Goal: Task Accomplishment & Management: Use online tool/utility

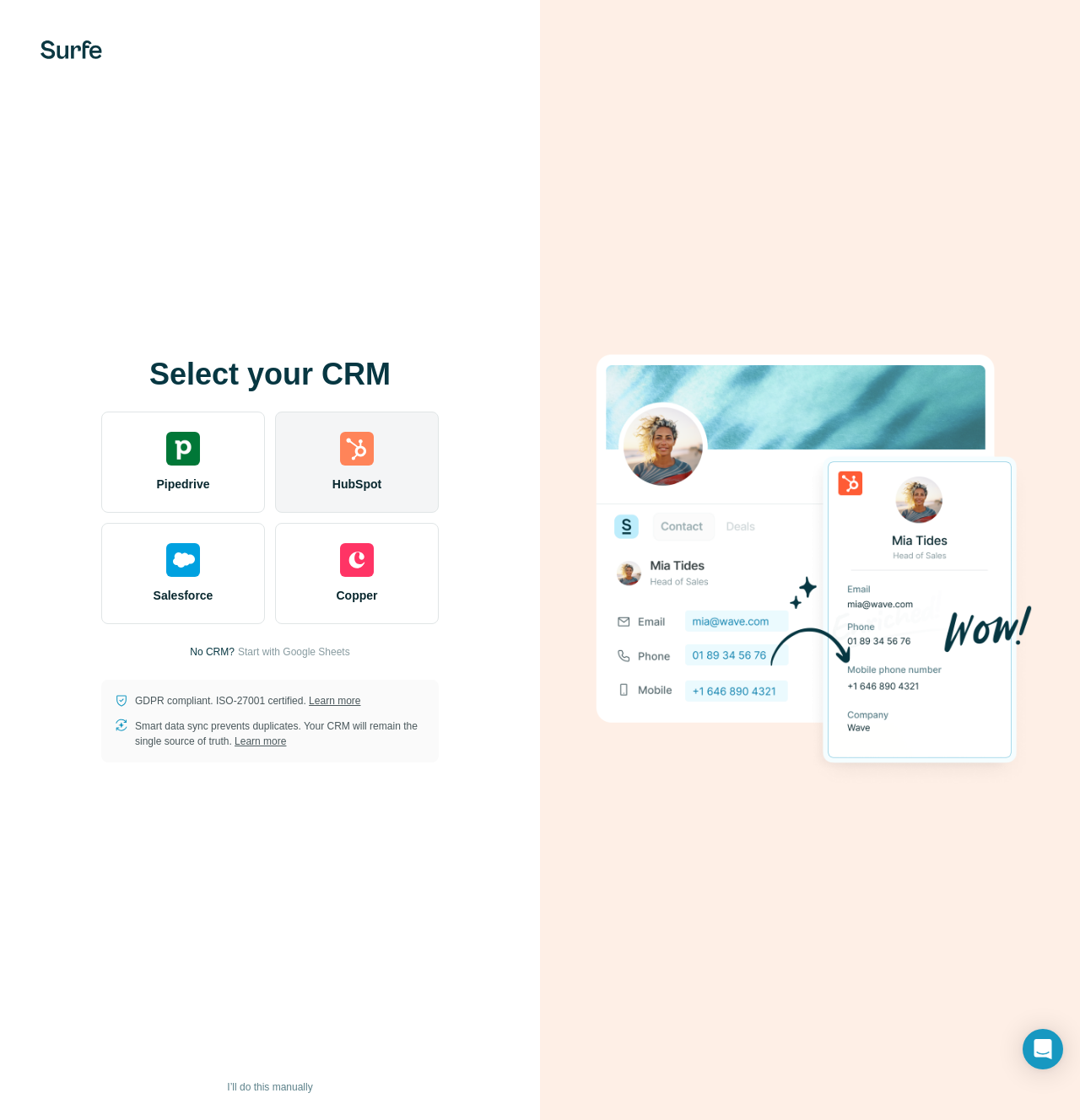
click at [357, 456] on img at bounding box center [356, 448] width 34 height 34
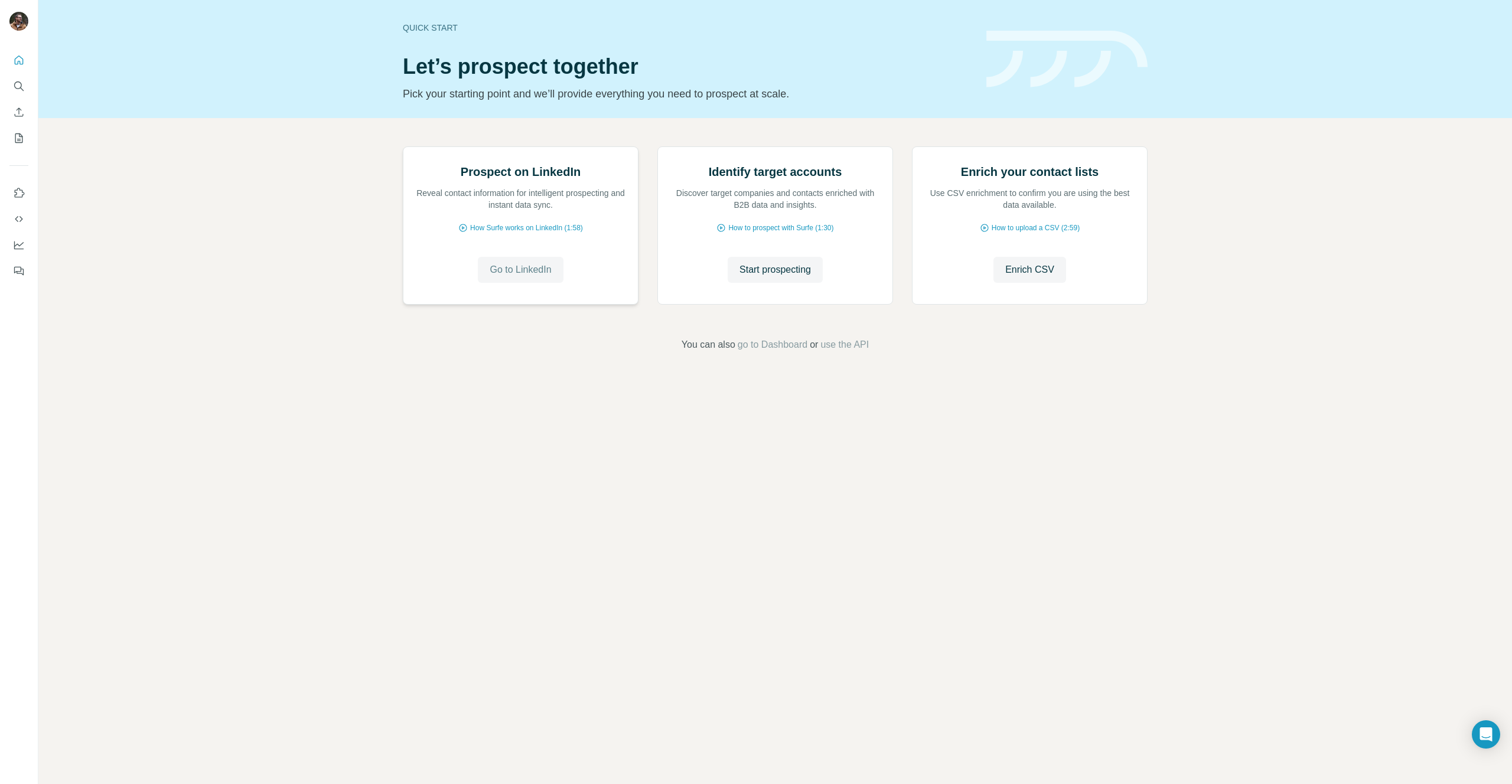
click at [541, 277] on span "Go to LinkedIn" at bounding box center [520, 270] width 61 height 14
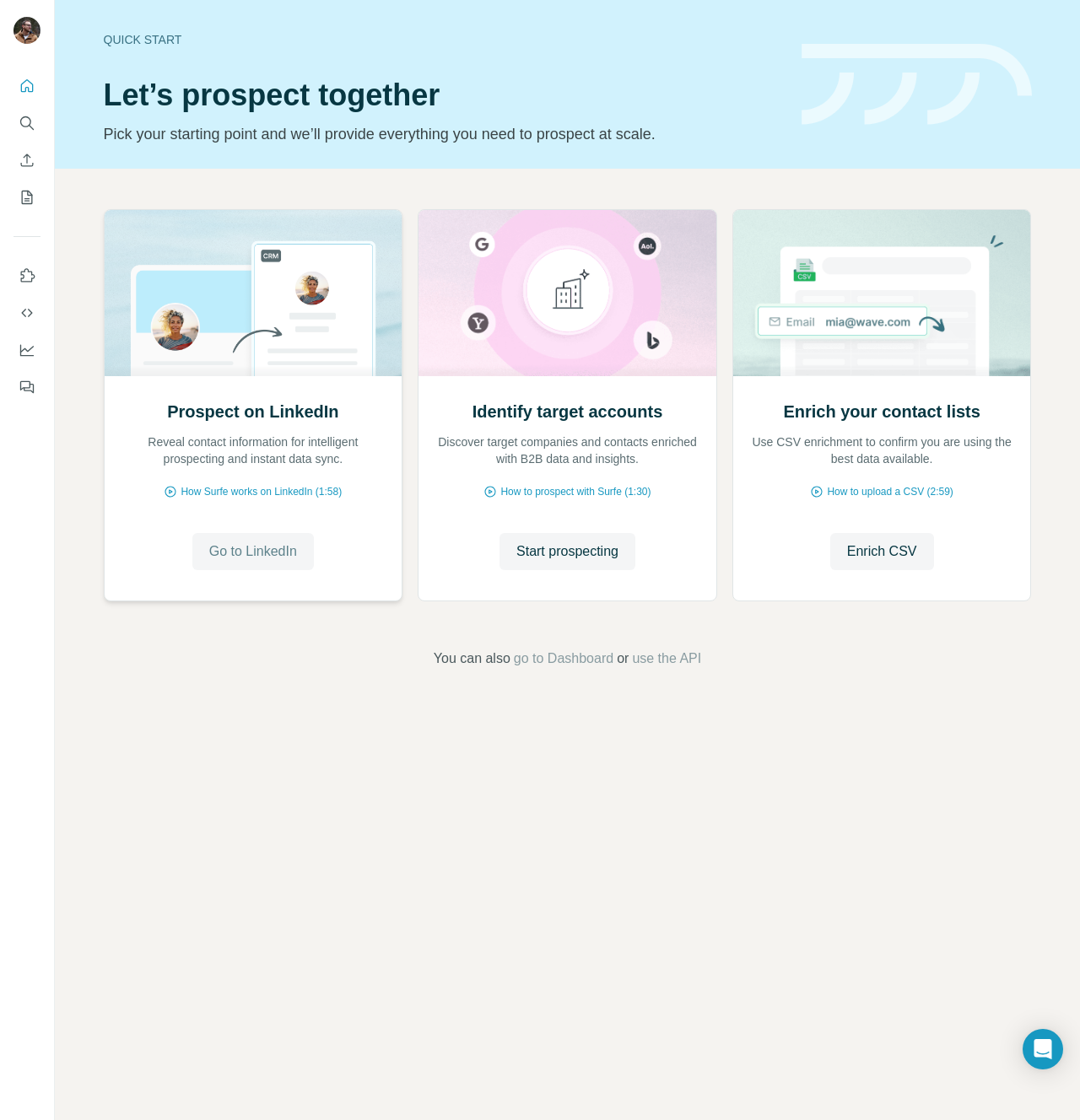
click at [303, 560] on button "Go to LinkedIn" at bounding box center [253, 551] width 121 height 38
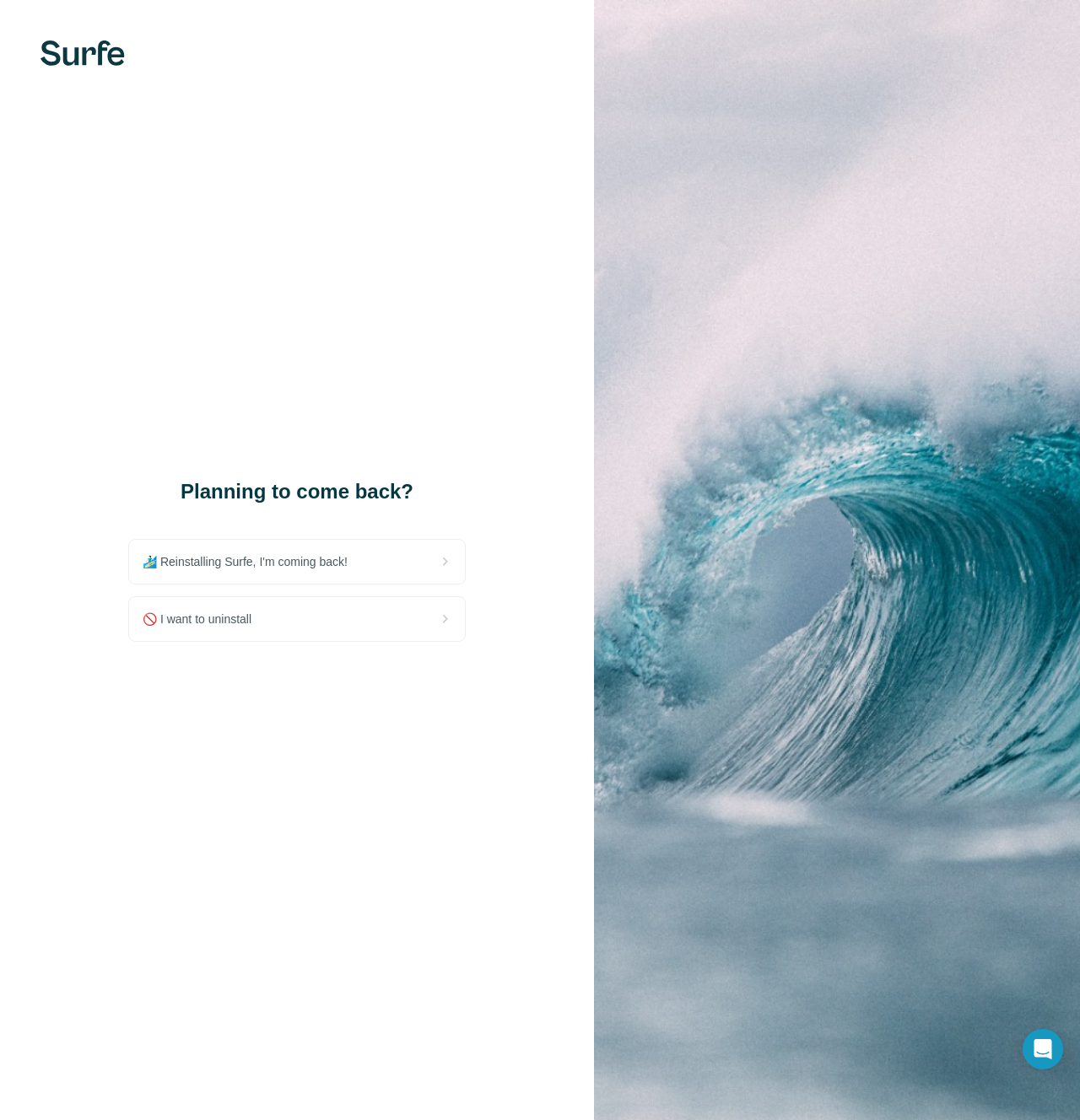
click at [482, 102] on div "Planning to come back? 🏄🏻‍♂️ Reinstalling Surfe, I'm coming back! 🚫 I want to u…" at bounding box center [297, 560] width 594 height 1120
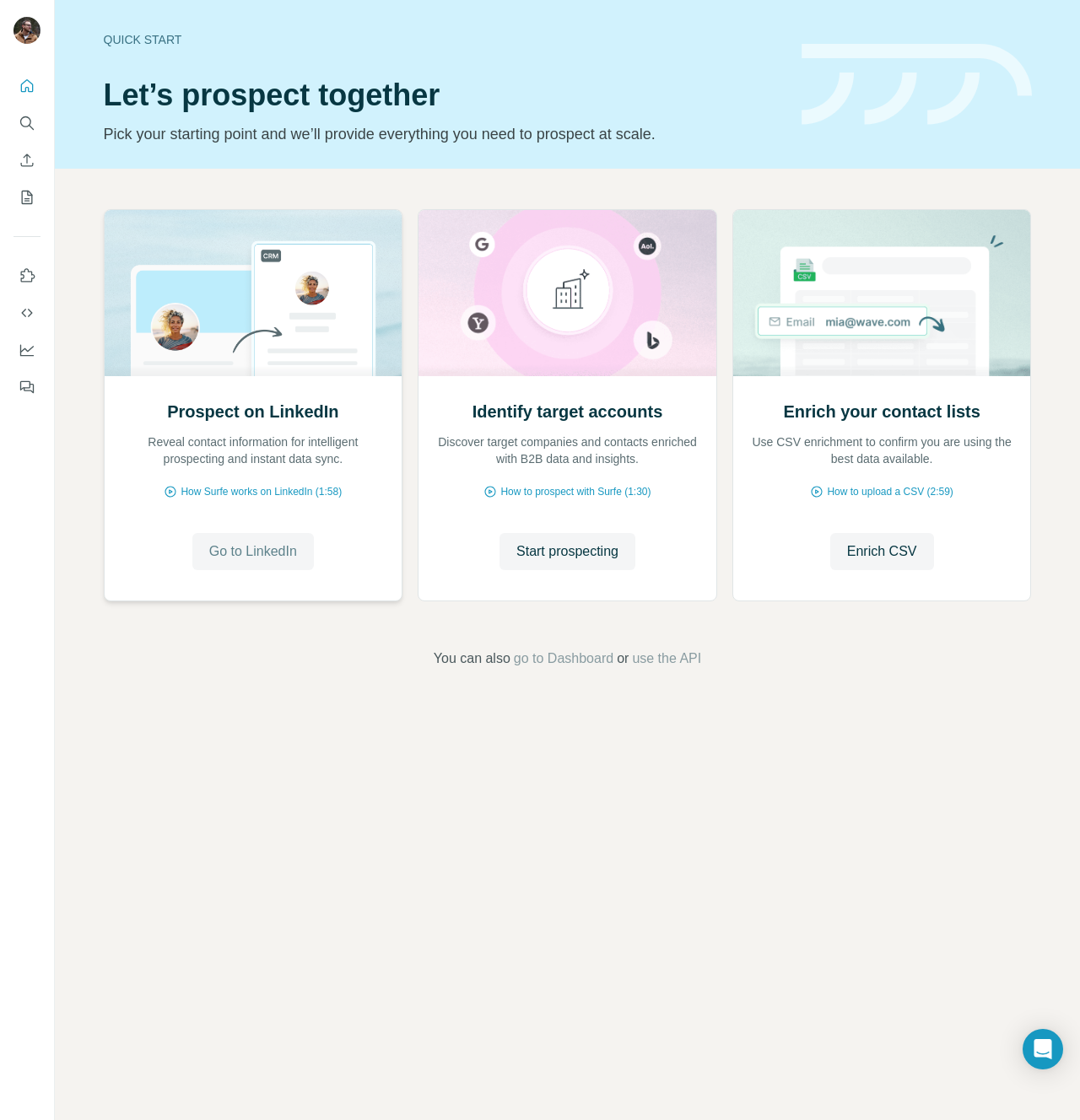
click at [246, 564] on button "Go to LinkedIn" at bounding box center [253, 551] width 121 height 38
click at [249, 552] on span "Go to LinkedIn" at bounding box center [252, 551] width 88 height 20
click at [271, 569] on button "Go to LinkedIn" at bounding box center [253, 551] width 121 height 38
